Goal: Transaction & Acquisition: Purchase product/service

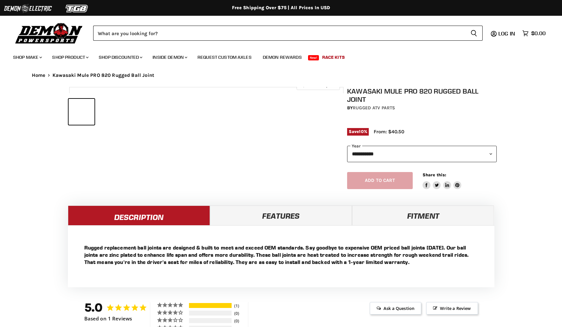
select select "******"
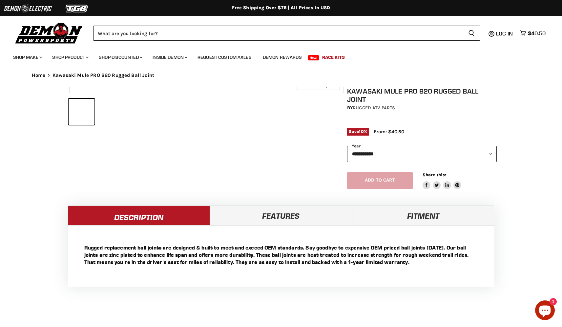
select select "******"
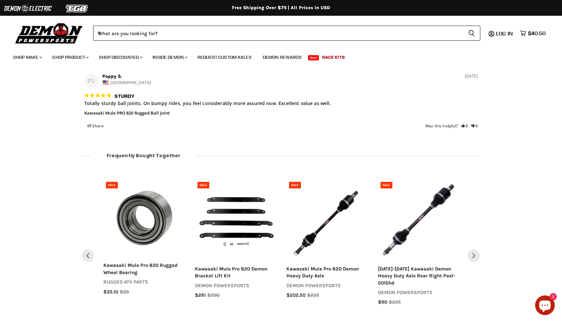
scroll to position [508, 0]
